Goal: Information Seeking & Learning: Learn about a topic

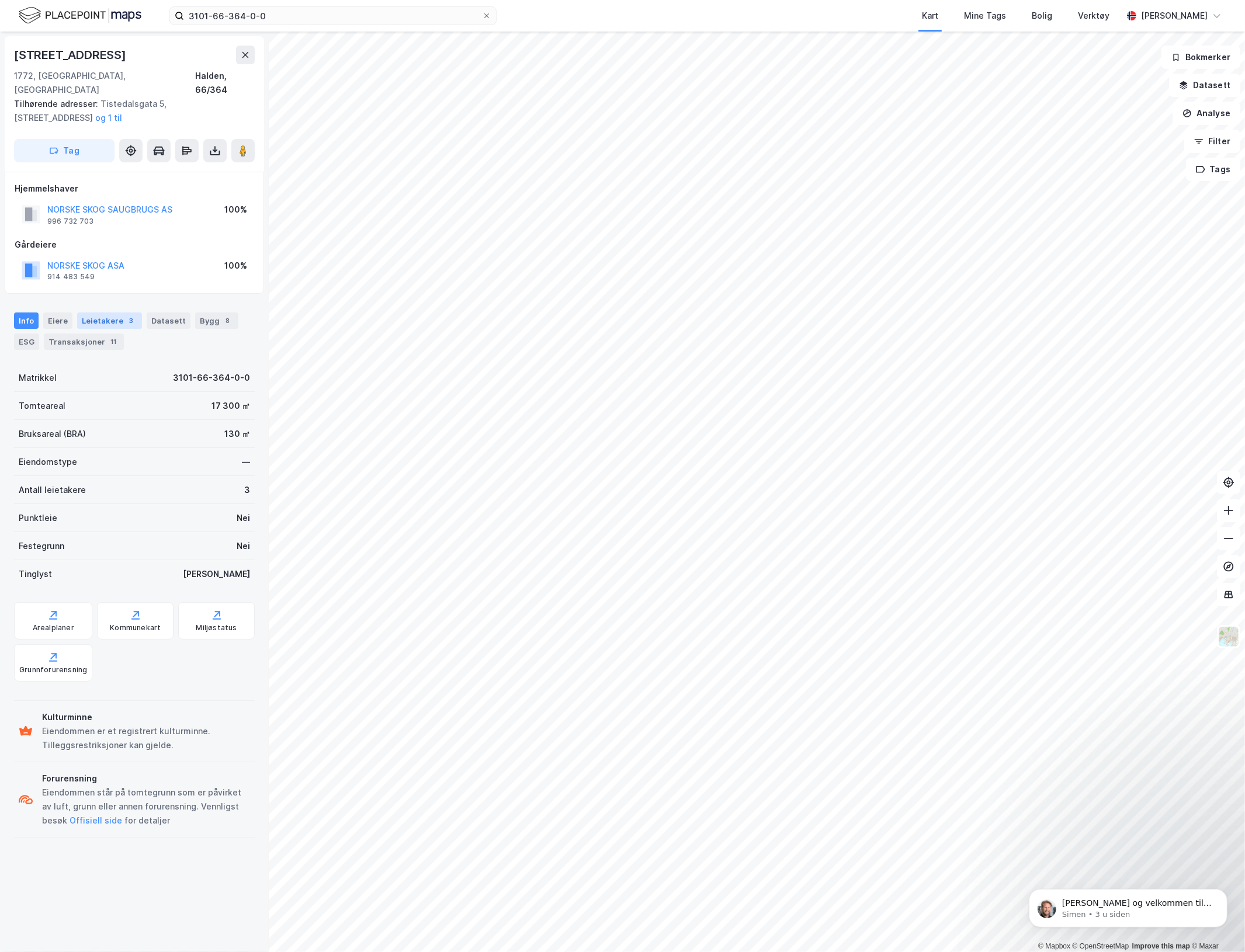
click at [95, 312] on div "Leietakere 3" at bounding box center [109, 320] width 65 height 16
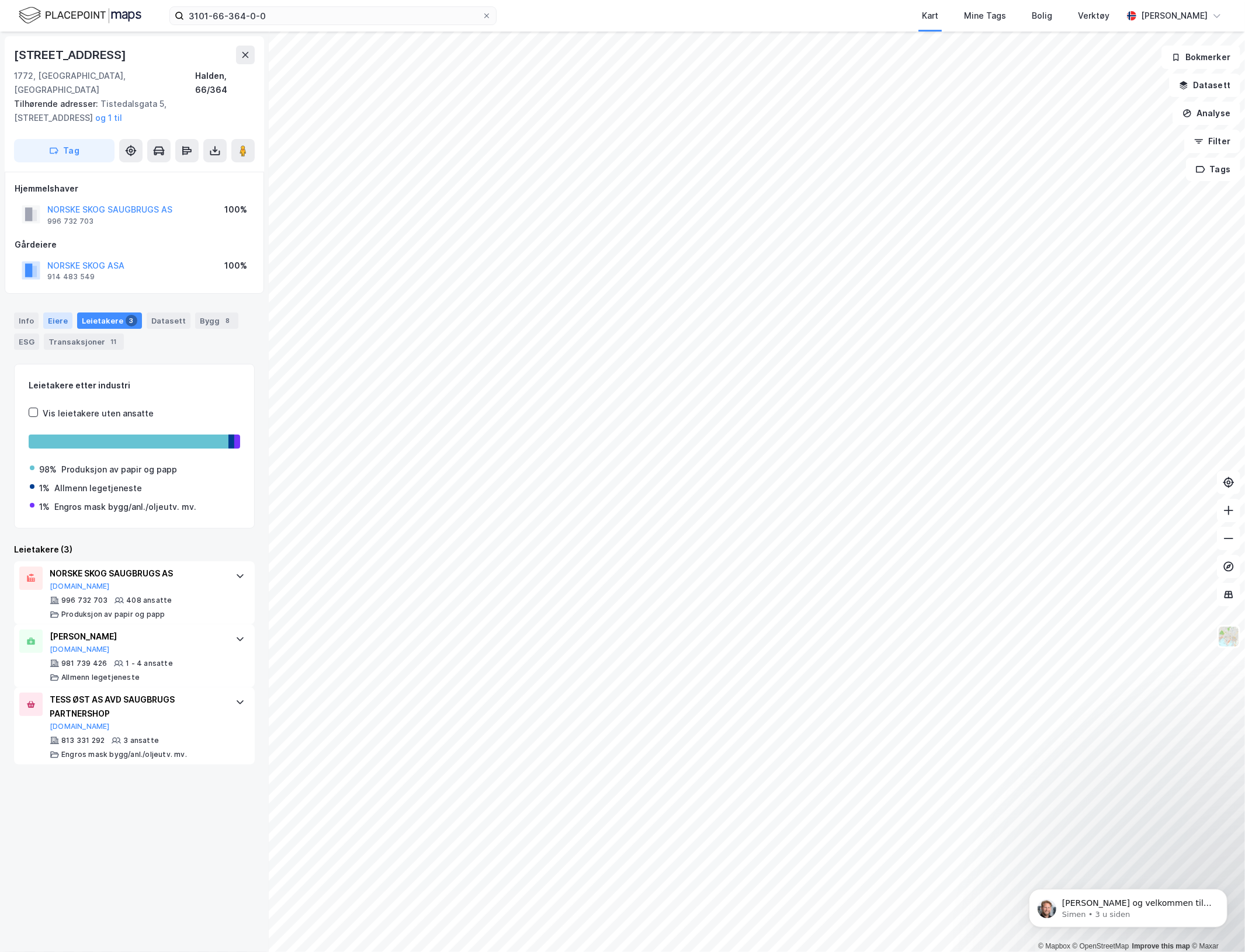
click at [47, 312] on div "Eiere" at bounding box center [57, 320] width 30 height 16
